Goal: Find specific fact: Find specific fact

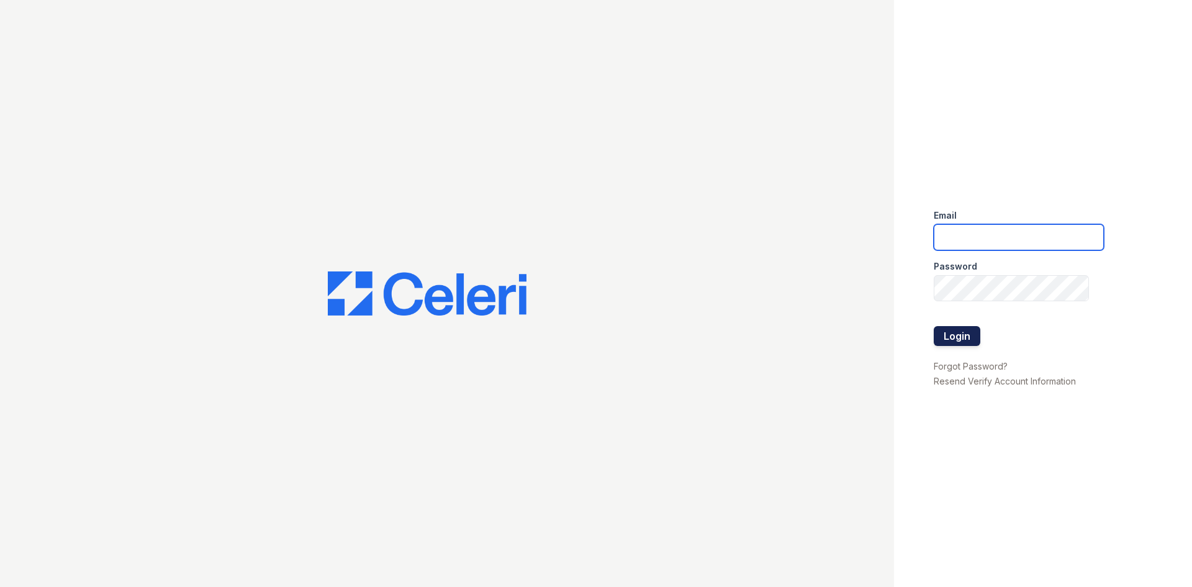
type input "postoak2@cafmanagement.com"
click at [958, 334] on button "Login" at bounding box center [957, 336] width 47 height 20
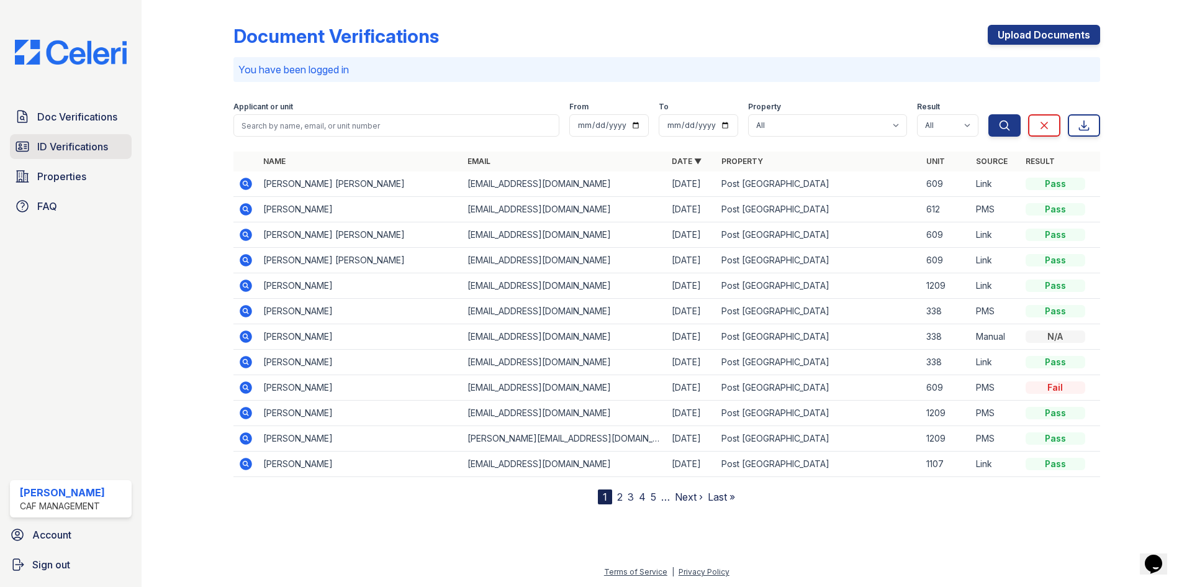
click at [56, 140] on span "ID Verifications" at bounding box center [72, 146] width 71 height 15
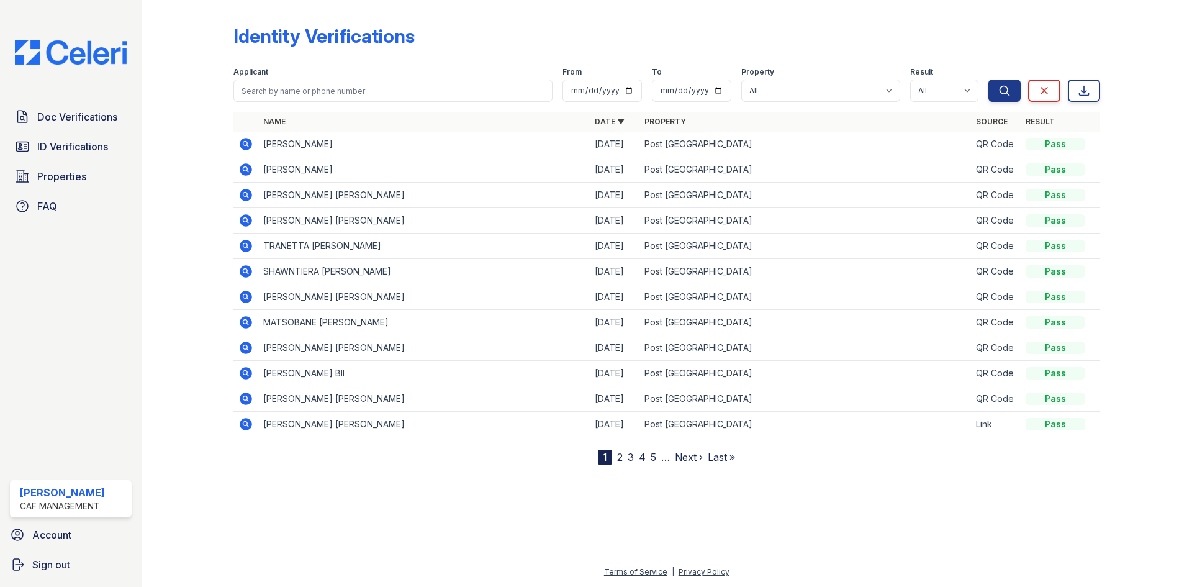
click at [247, 147] on icon at bounding box center [246, 144] width 12 height 12
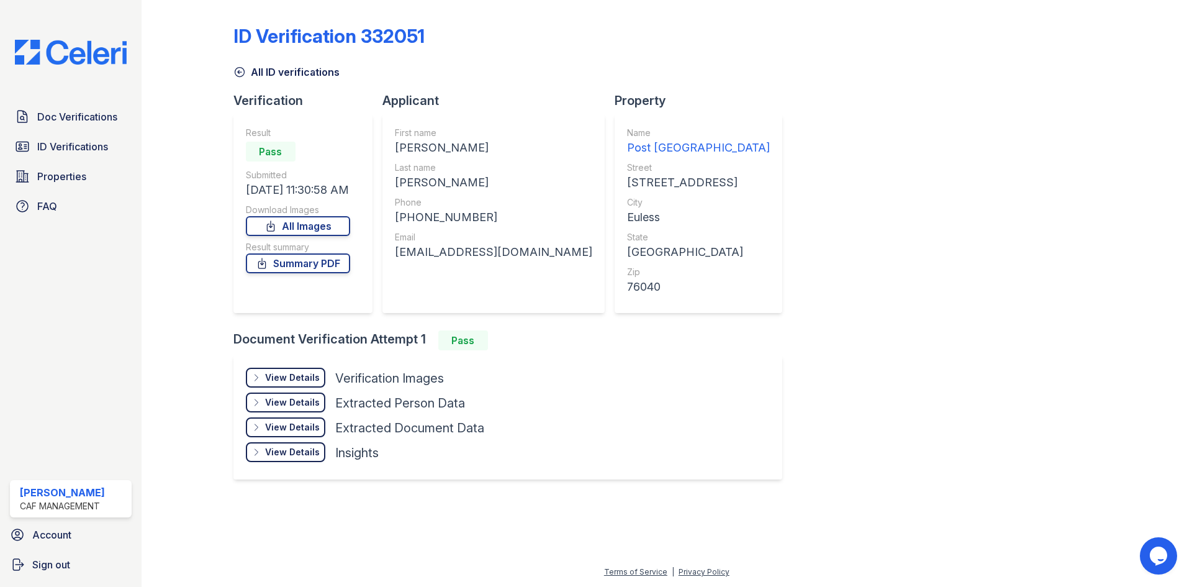
click at [420, 149] on div "GABRIELA" at bounding box center [493, 147] width 197 height 17
copy div "GABRIELA"
click at [422, 183] on div "CARDOSO" at bounding box center [493, 182] width 197 height 17
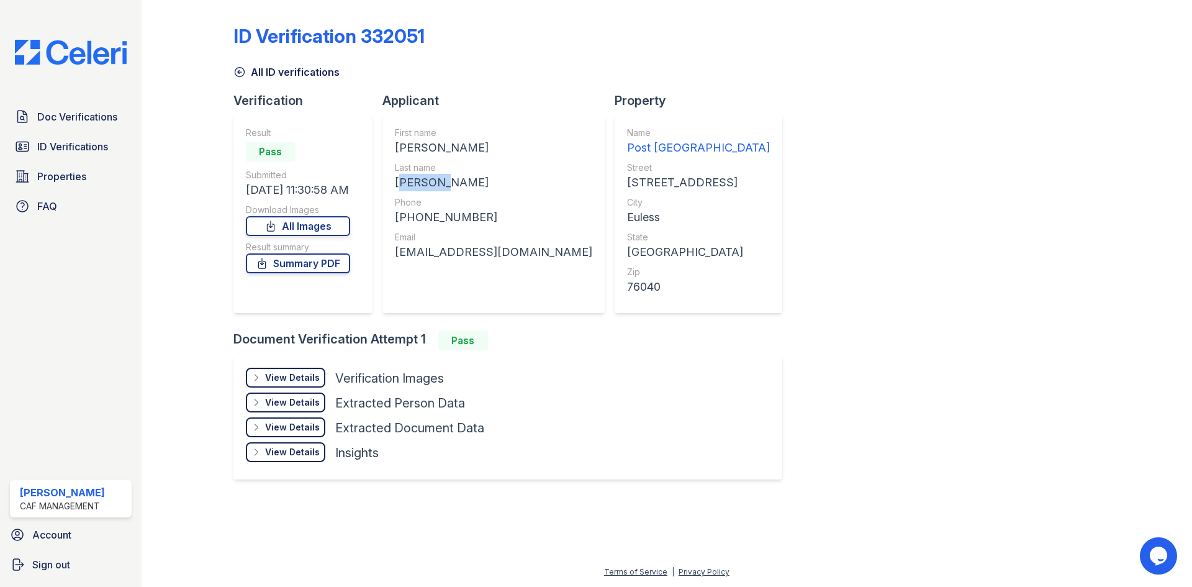
copy div "CARDOSO"
click at [407, 217] on div "+14697854080" at bounding box center [493, 217] width 197 height 17
click at [426, 218] on div "+14697854080" at bounding box center [493, 217] width 197 height 17
click at [432, 217] on div "+14697854080" at bounding box center [493, 217] width 197 height 17
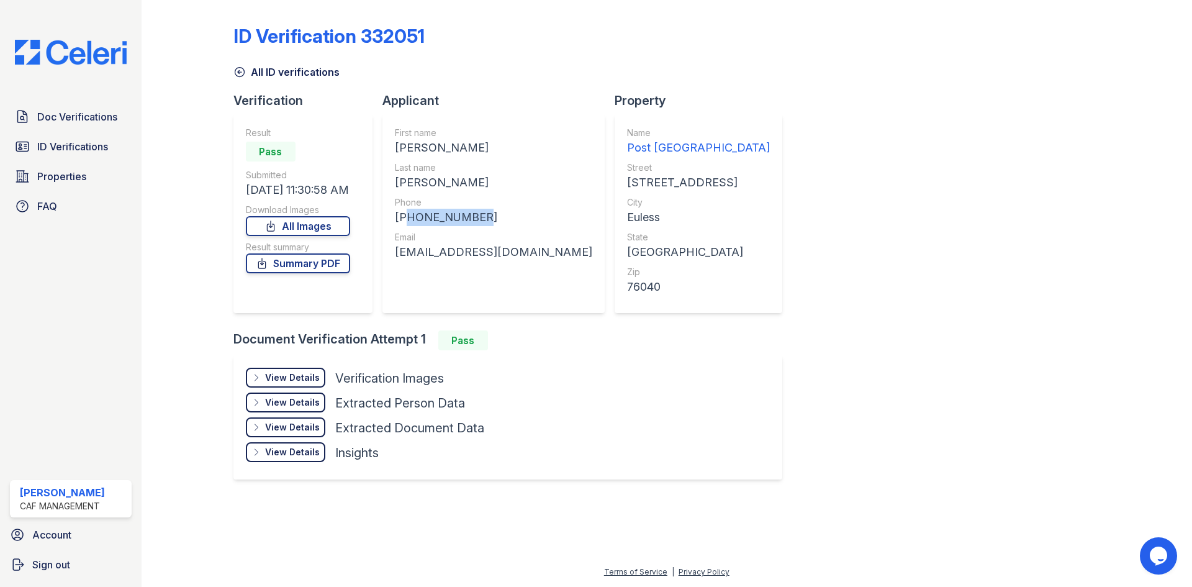
copy div "14697854080"
click at [407, 252] on div "gabrielacardosovazquez1971@gmail.com" at bounding box center [493, 251] width 197 height 17
copy div "gabrielacardosovazquez1971@gmail.com"
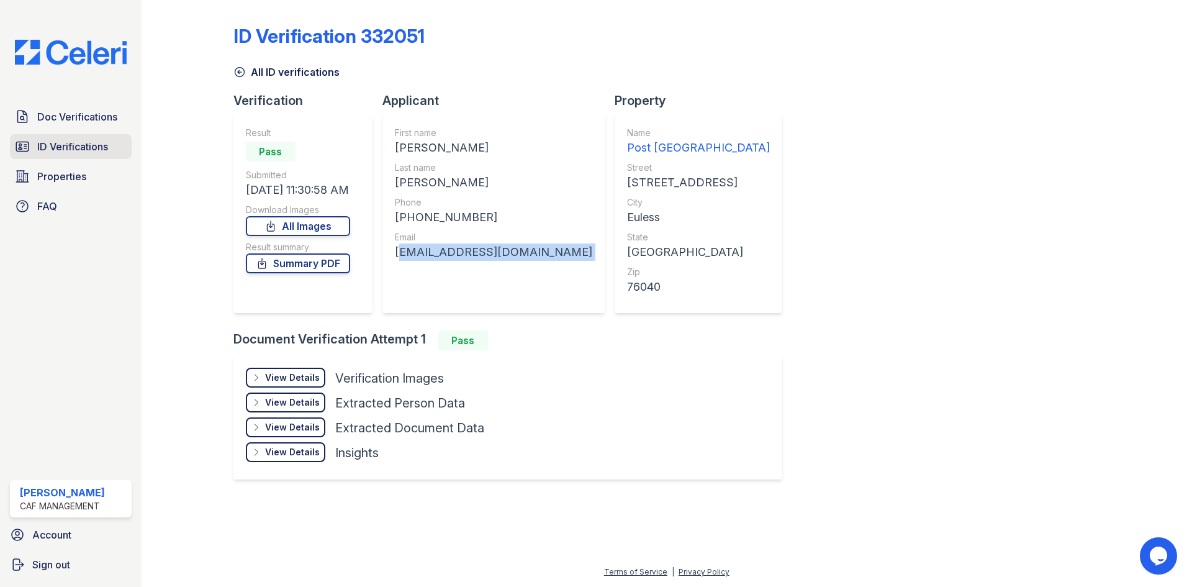
click at [58, 149] on span "ID Verifications" at bounding box center [72, 146] width 71 height 15
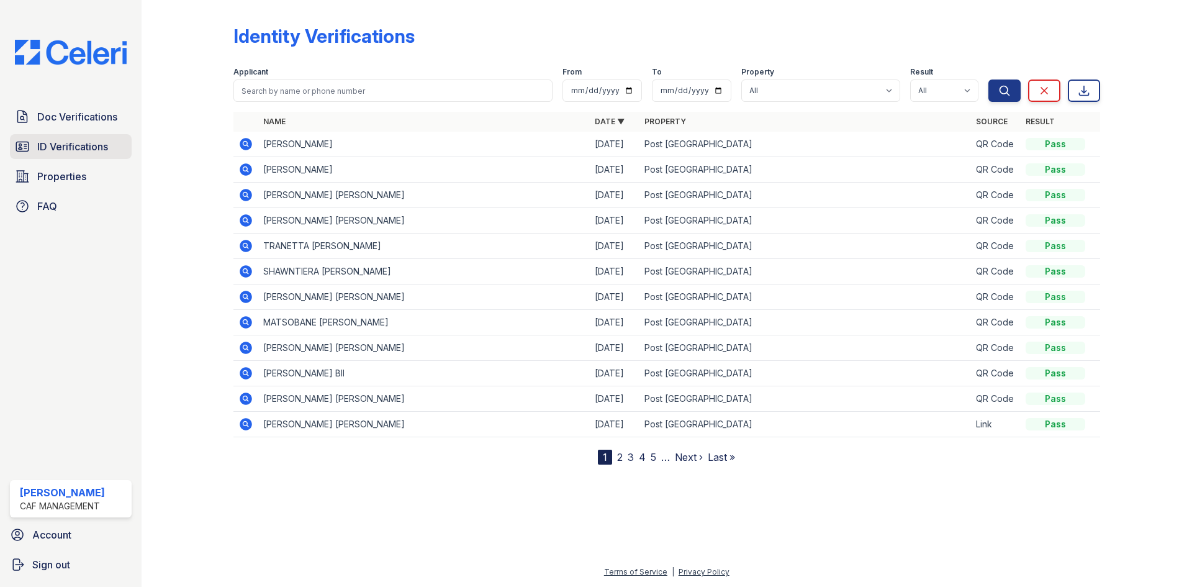
click at [82, 140] on span "ID Verifications" at bounding box center [72, 146] width 71 height 15
click at [75, 142] on span "ID Verifications" at bounding box center [72, 146] width 71 height 15
click at [66, 173] on span "Properties" at bounding box center [61, 176] width 49 height 15
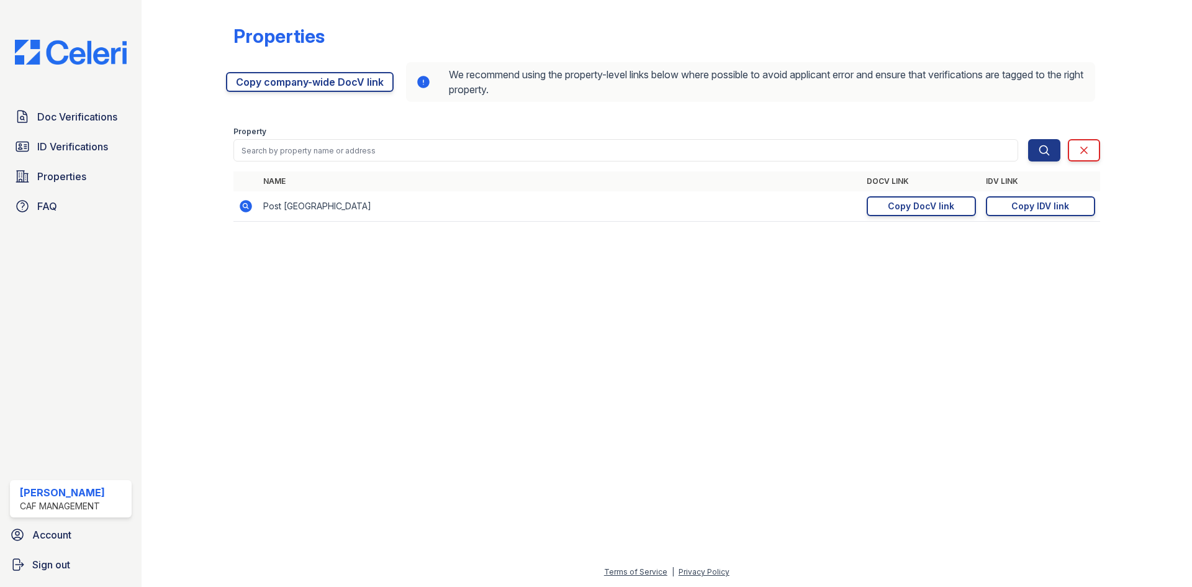
click at [70, 150] on span "ID Verifications" at bounding box center [72, 146] width 71 height 15
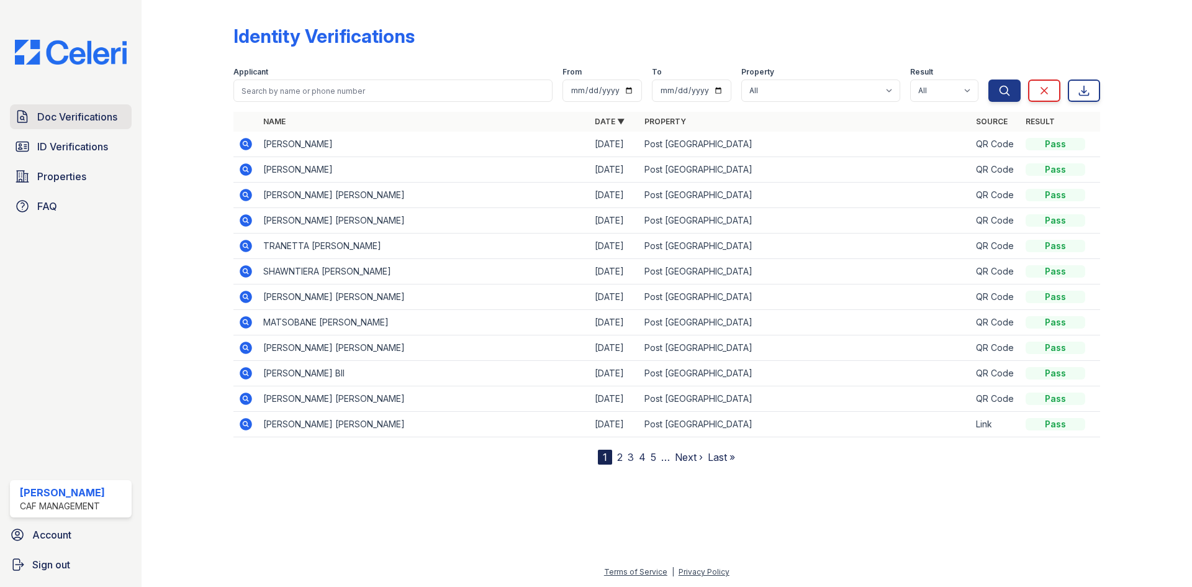
click at [73, 120] on span "Doc Verifications" at bounding box center [77, 116] width 80 height 15
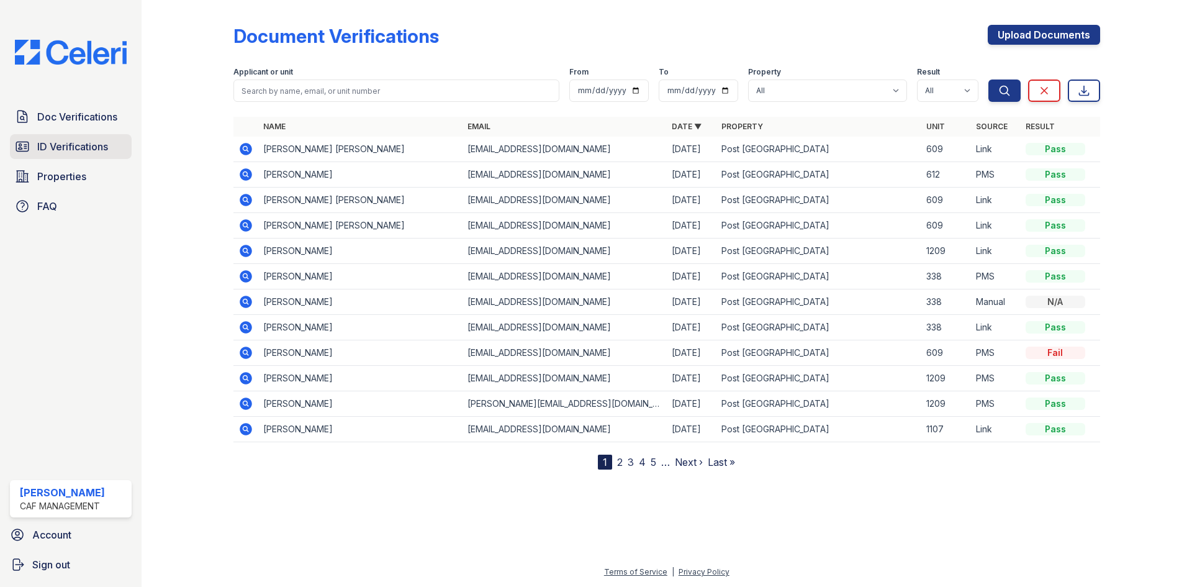
click at [69, 150] on span "ID Verifications" at bounding box center [72, 146] width 71 height 15
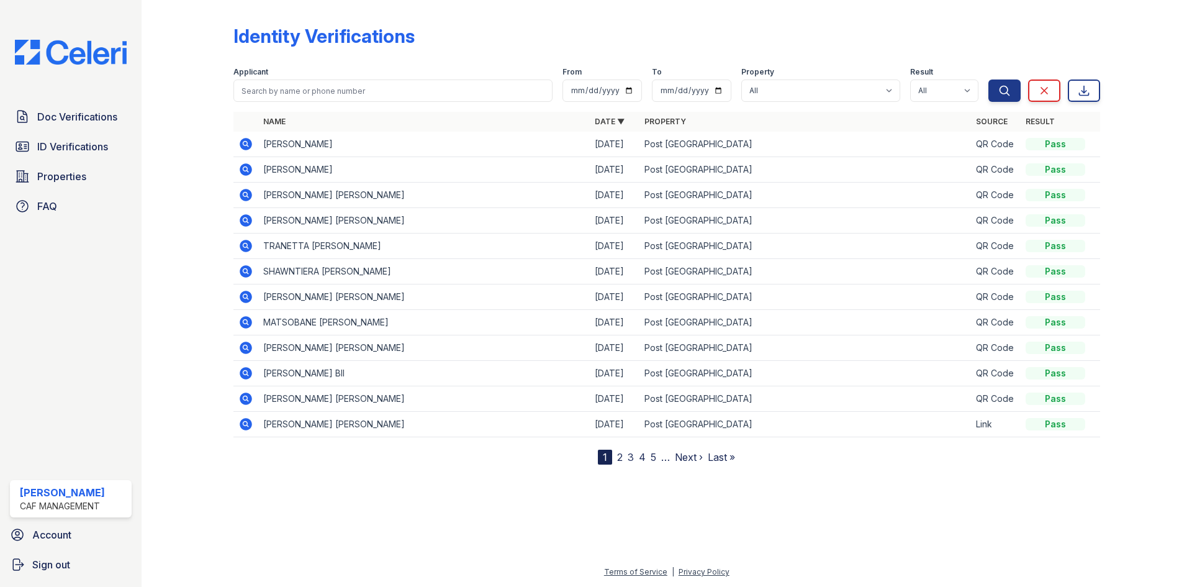
click at [69, 150] on span "ID Verifications" at bounding box center [72, 146] width 71 height 15
click at [86, 150] on span "ID Verifications" at bounding box center [72, 146] width 71 height 15
click at [79, 150] on span "ID Verifications" at bounding box center [72, 146] width 71 height 15
click at [76, 146] on span "ID Verifications" at bounding box center [72, 146] width 71 height 15
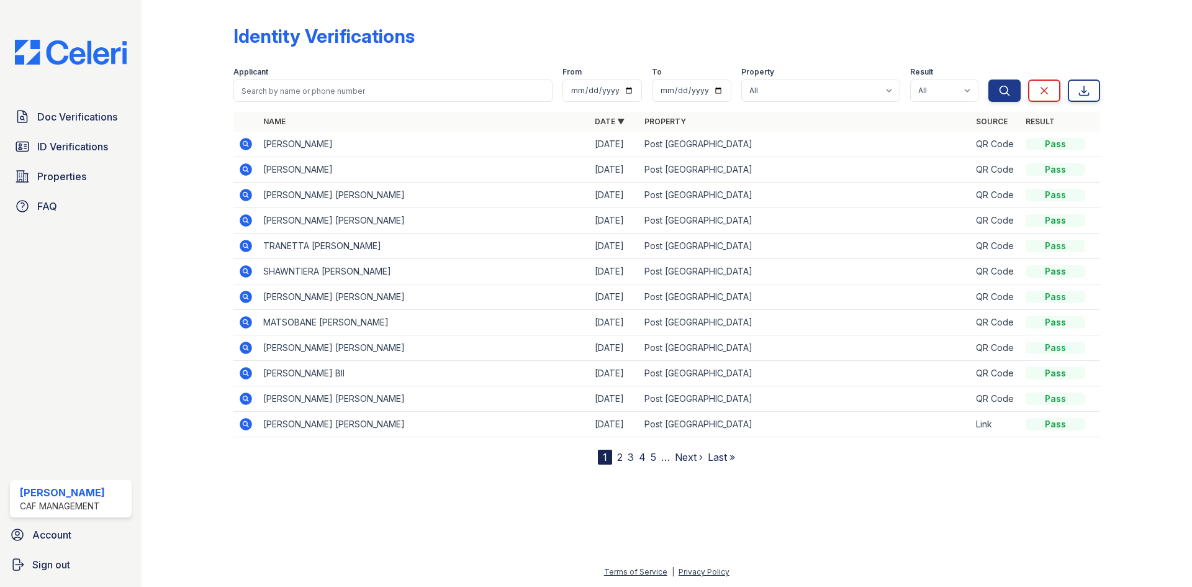
click at [51, 143] on span "ID Verifications" at bounding box center [72, 146] width 71 height 15
click at [70, 114] on span "Doc Verifications" at bounding box center [77, 116] width 80 height 15
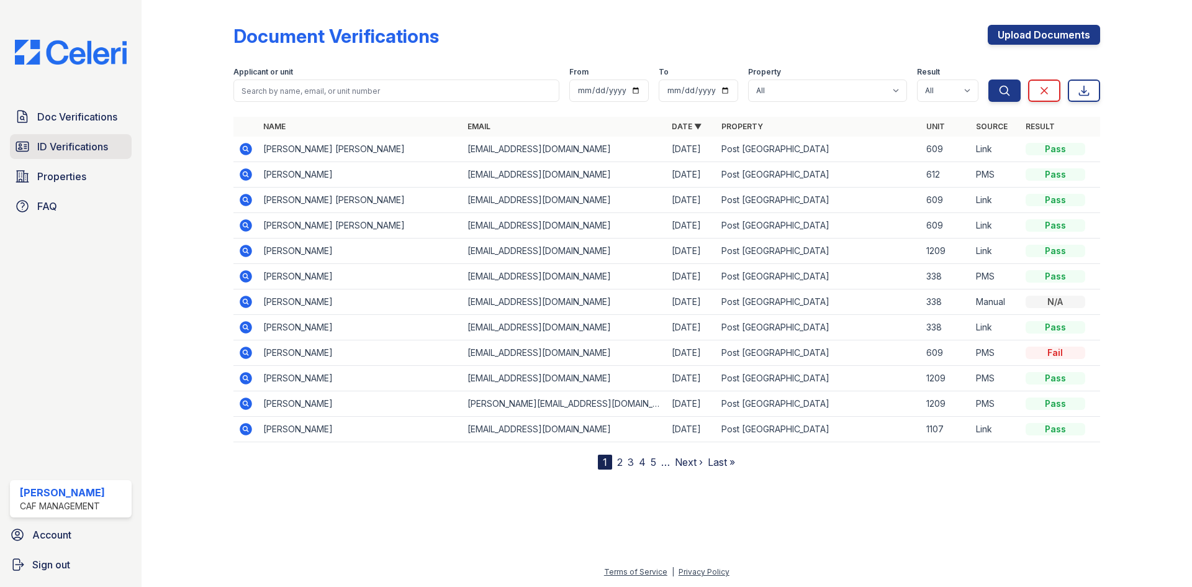
click at [38, 150] on span "ID Verifications" at bounding box center [72, 146] width 71 height 15
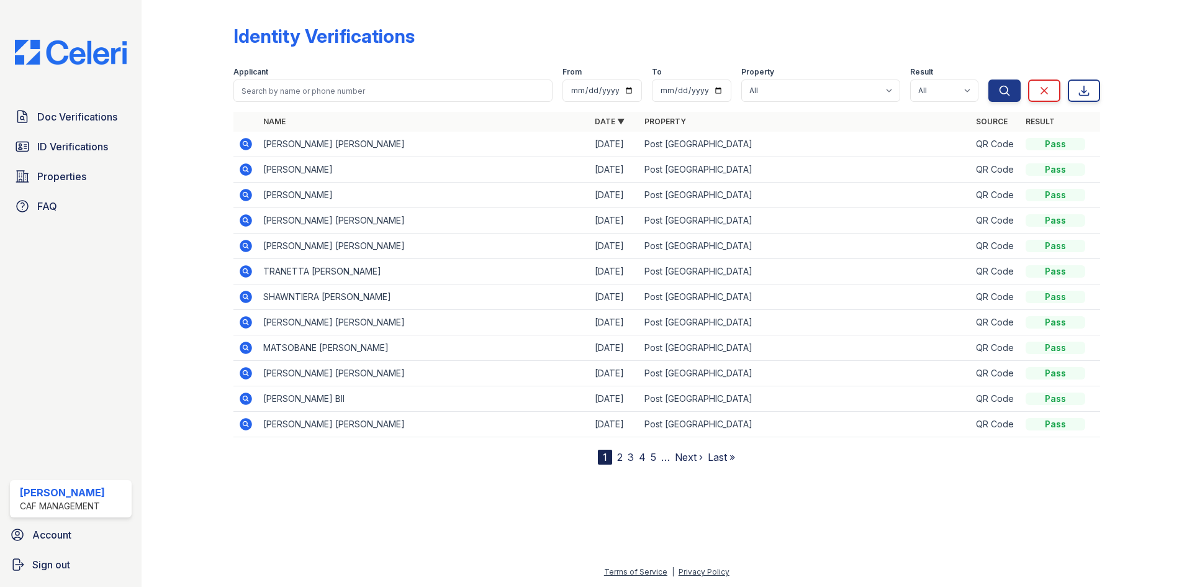
click at [248, 143] on icon at bounding box center [246, 144] width 12 height 12
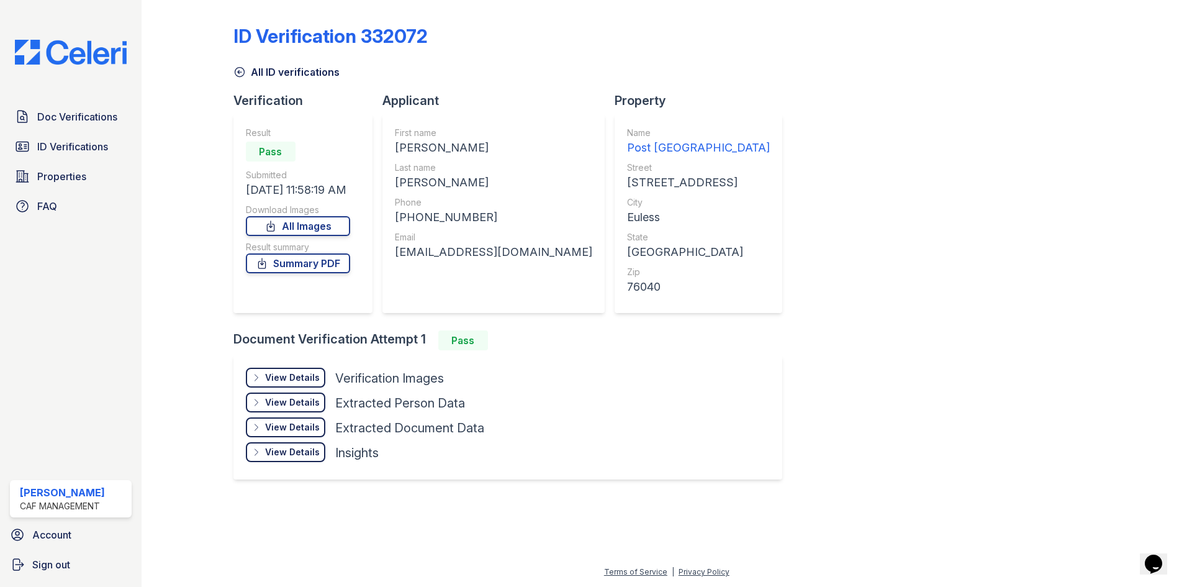
click at [402, 147] on div "[PERSON_NAME]" at bounding box center [493, 147] width 197 height 17
copy div "JOSE A"
click at [429, 178] on div "AGUILAR MORENO" at bounding box center [493, 182] width 197 height 17
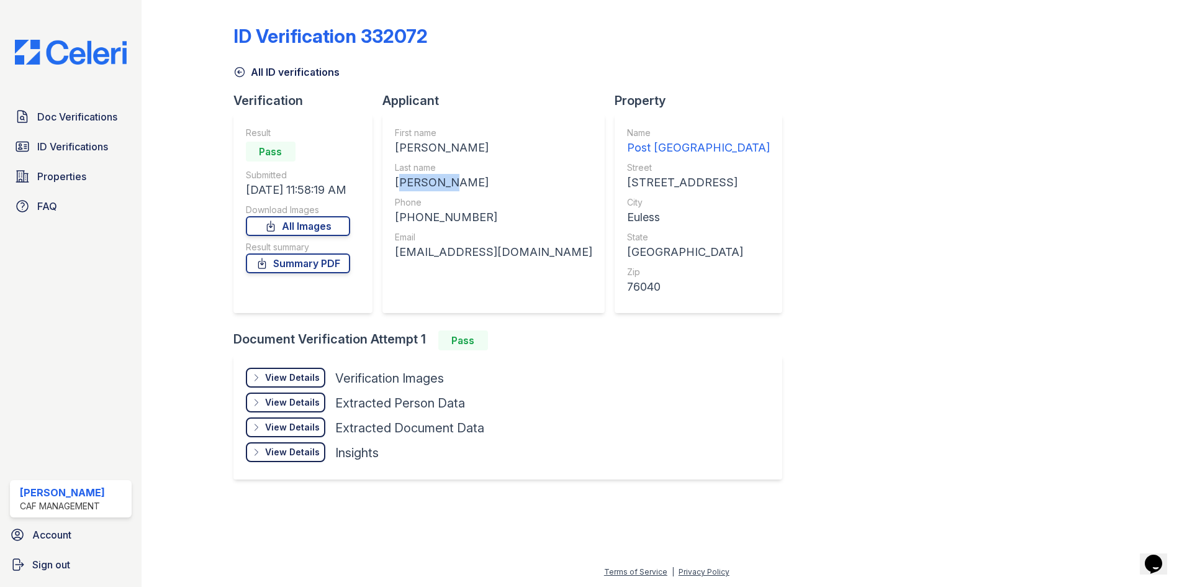
click at [429, 178] on div "AGUILAR MORENO" at bounding box center [493, 182] width 197 height 17
copy div "AGUILAR MORENO"
click at [421, 215] on div "+19804189245" at bounding box center [493, 217] width 197 height 17
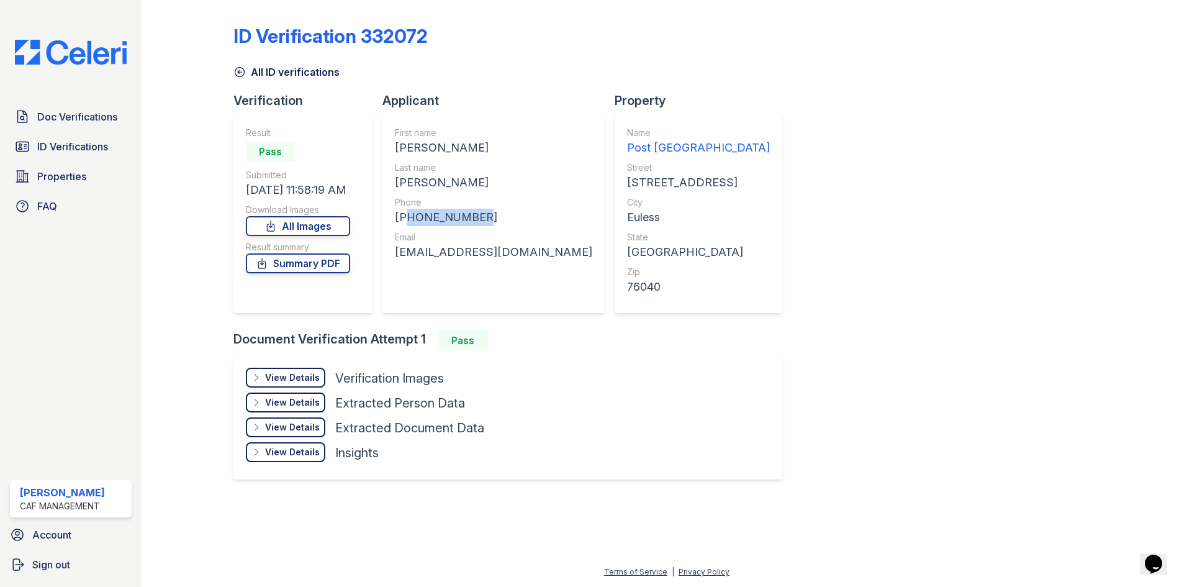
copy div "19804189245"
click at [433, 257] on div "josenazli0705@gmail.com" at bounding box center [493, 251] width 197 height 17
copy div "josenazli0705@gmail.com"
